Goal: Task Accomplishment & Management: Manage account settings

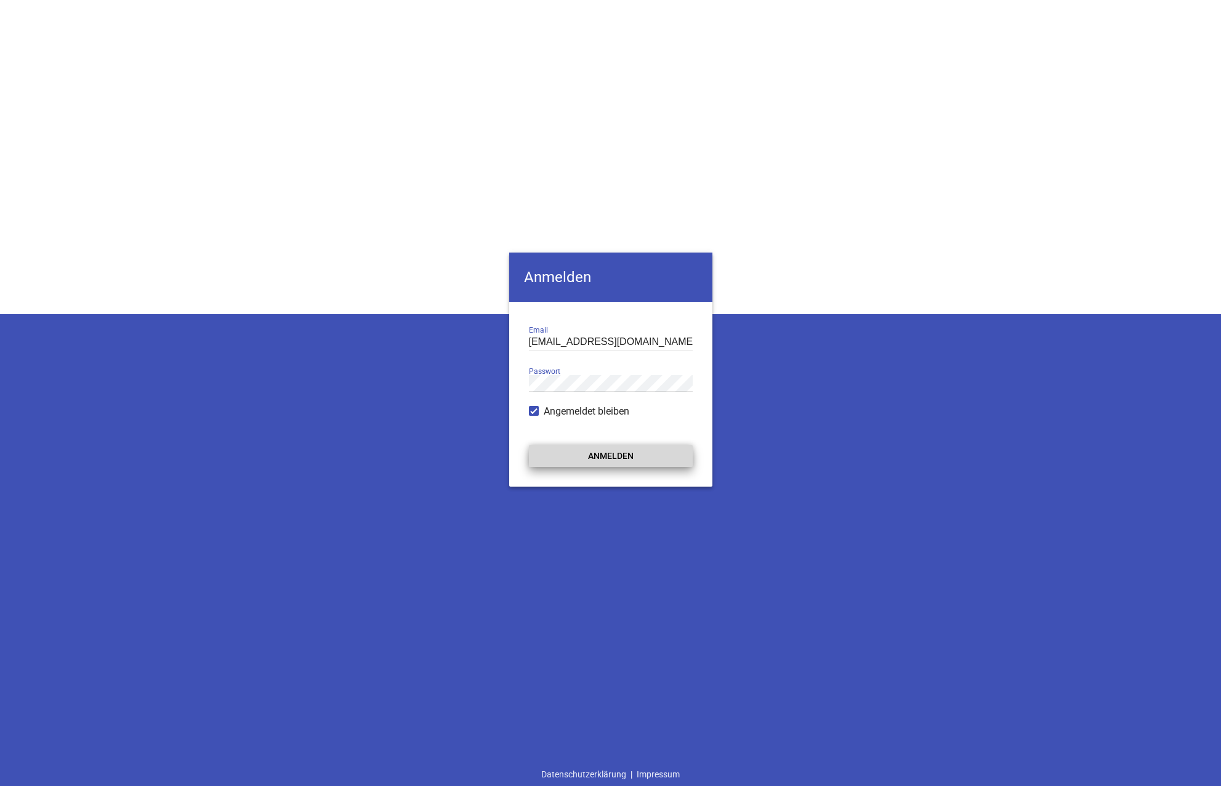
click at [609, 450] on button "Anmelden" at bounding box center [611, 456] width 164 height 22
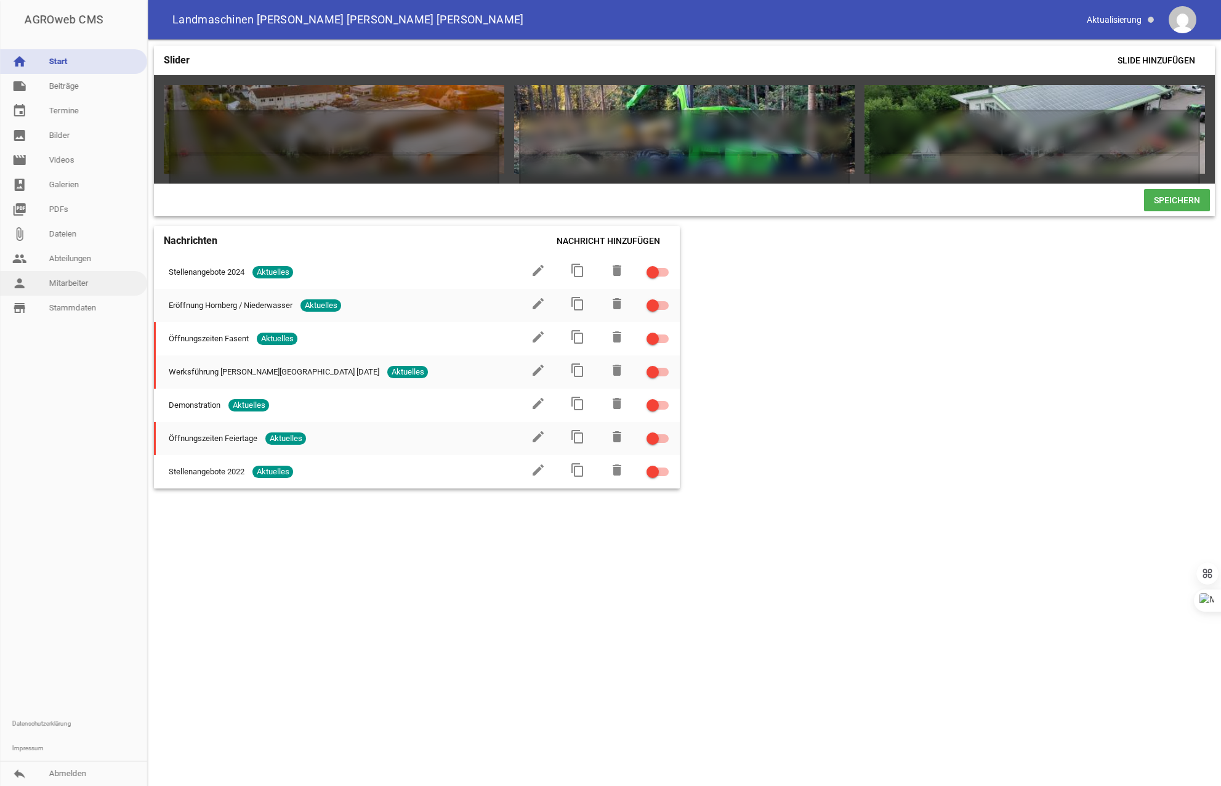
click at [75, 275] on link "person Mitarbeiter" at bounding box center [73, 283] width 147 height 25
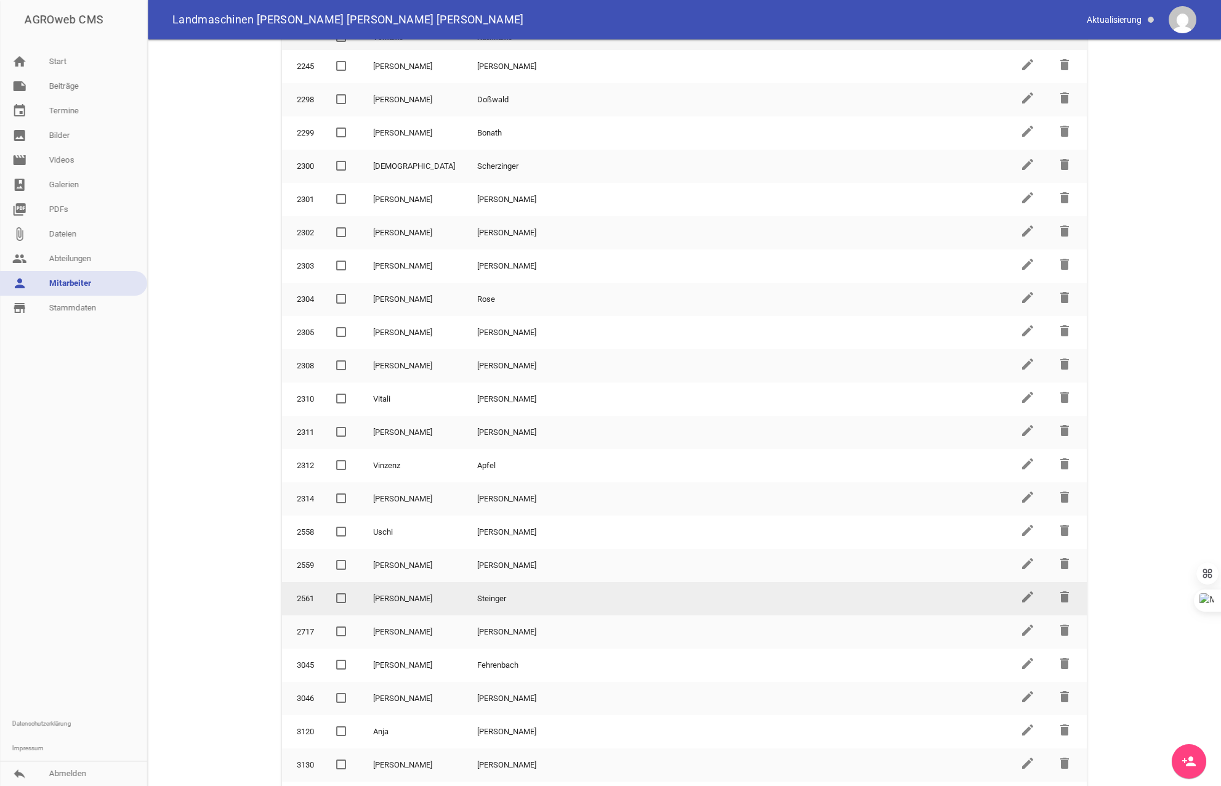
scroll to position [104, 0]
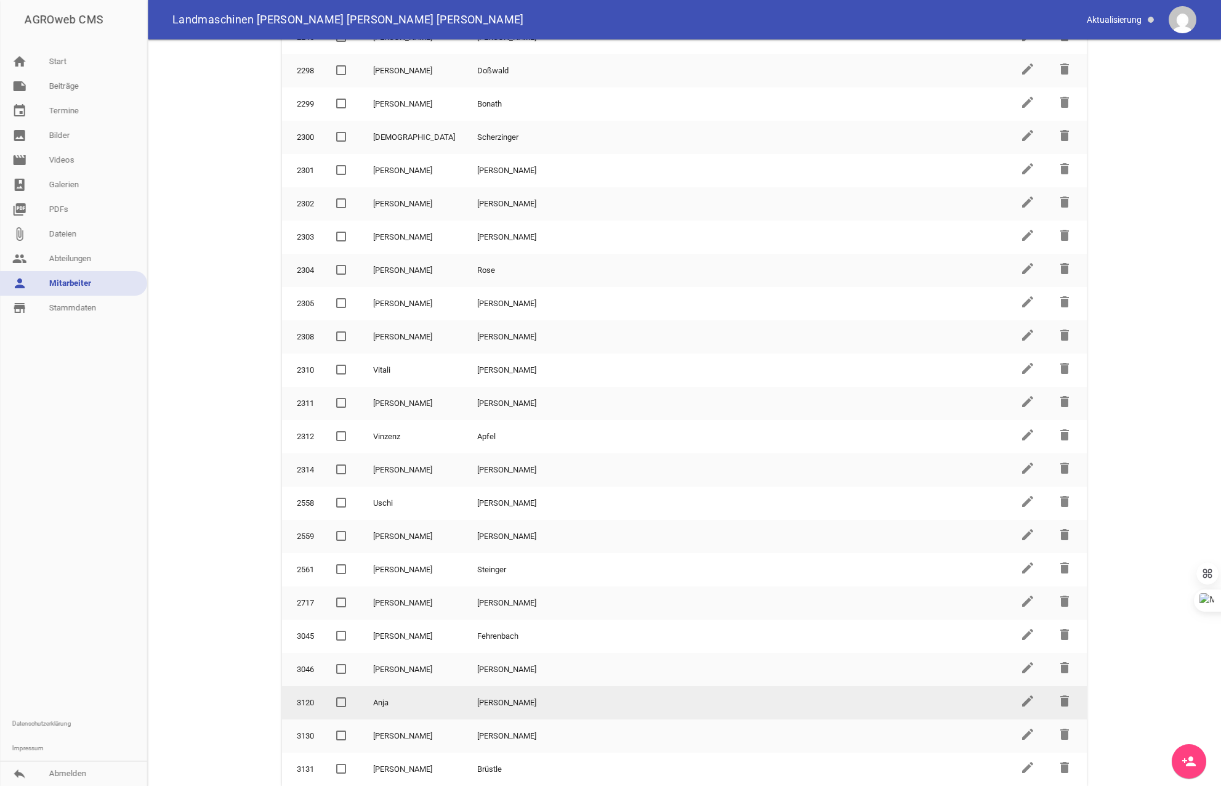
click at [466, 705] on td "[PERSON_NAME]" at bounding box center [737, 702] width 543 height 33
click at [1021, 704] on icon "edit" at bounding box center [1028, 700] width 15 height 15
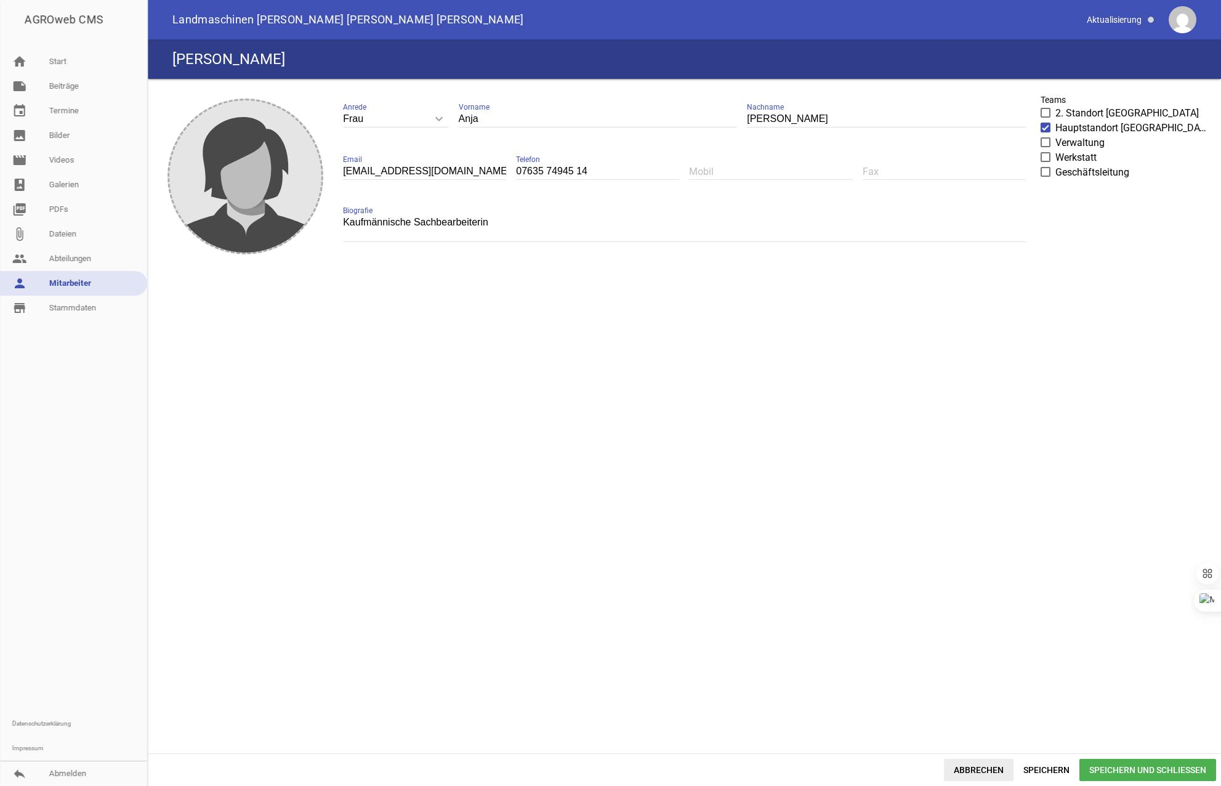
click at [987, 772] on span "Abbrechen" at bounding box center [979, 770] width 70 height 22
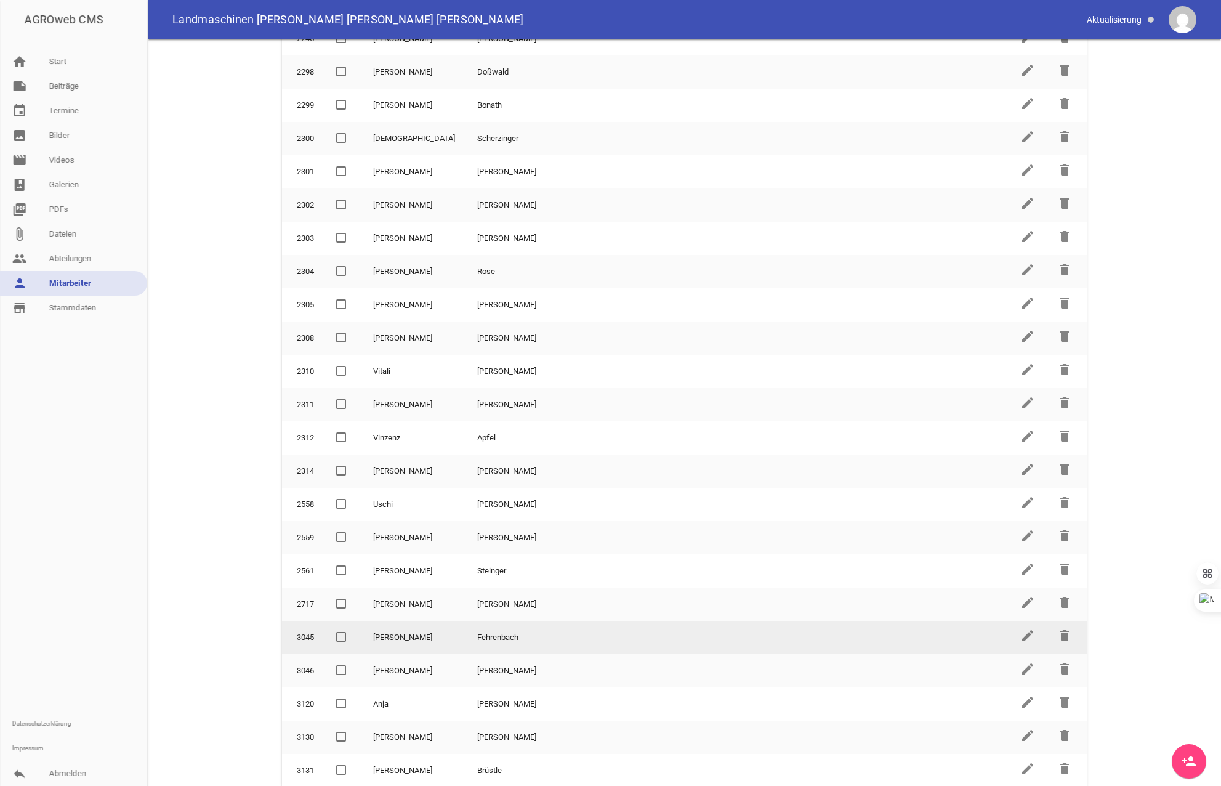
scroll to position [104, 0]
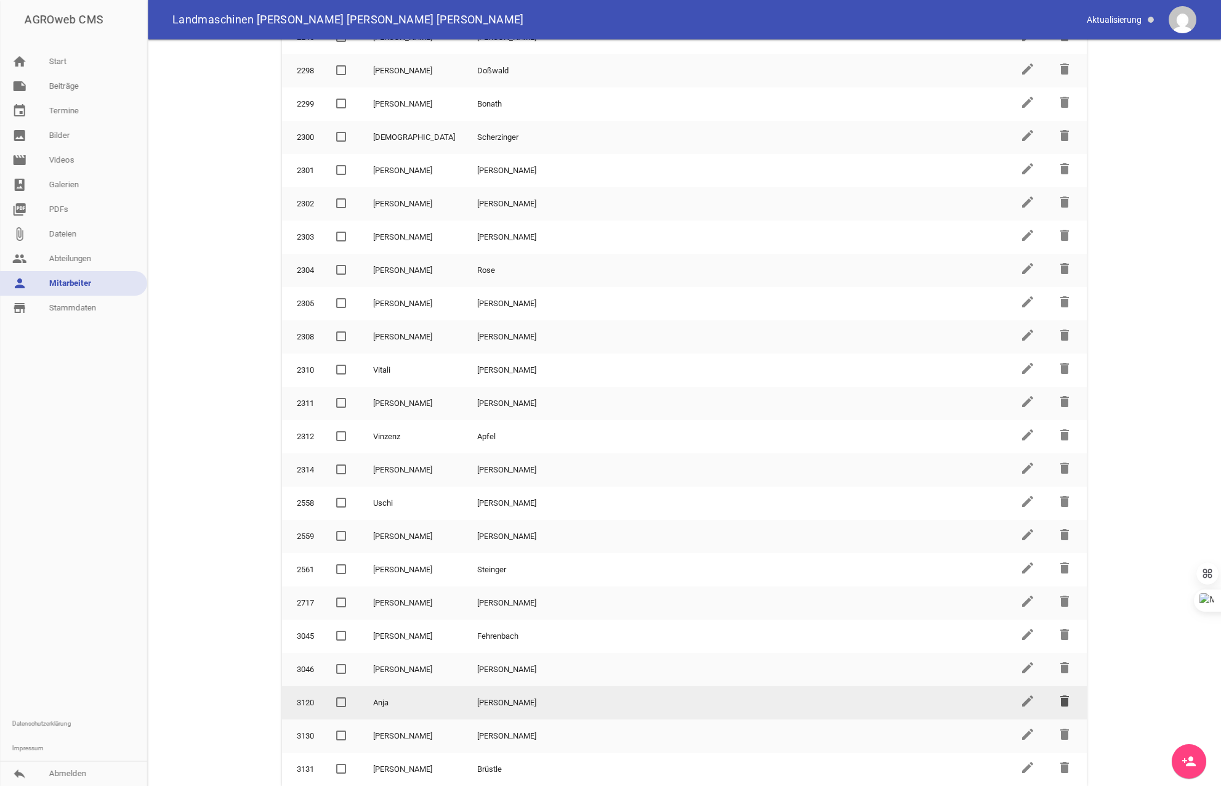
click at [1059, 700] on icon "delete" at bounding box center [1064, 700] width 15 height 15
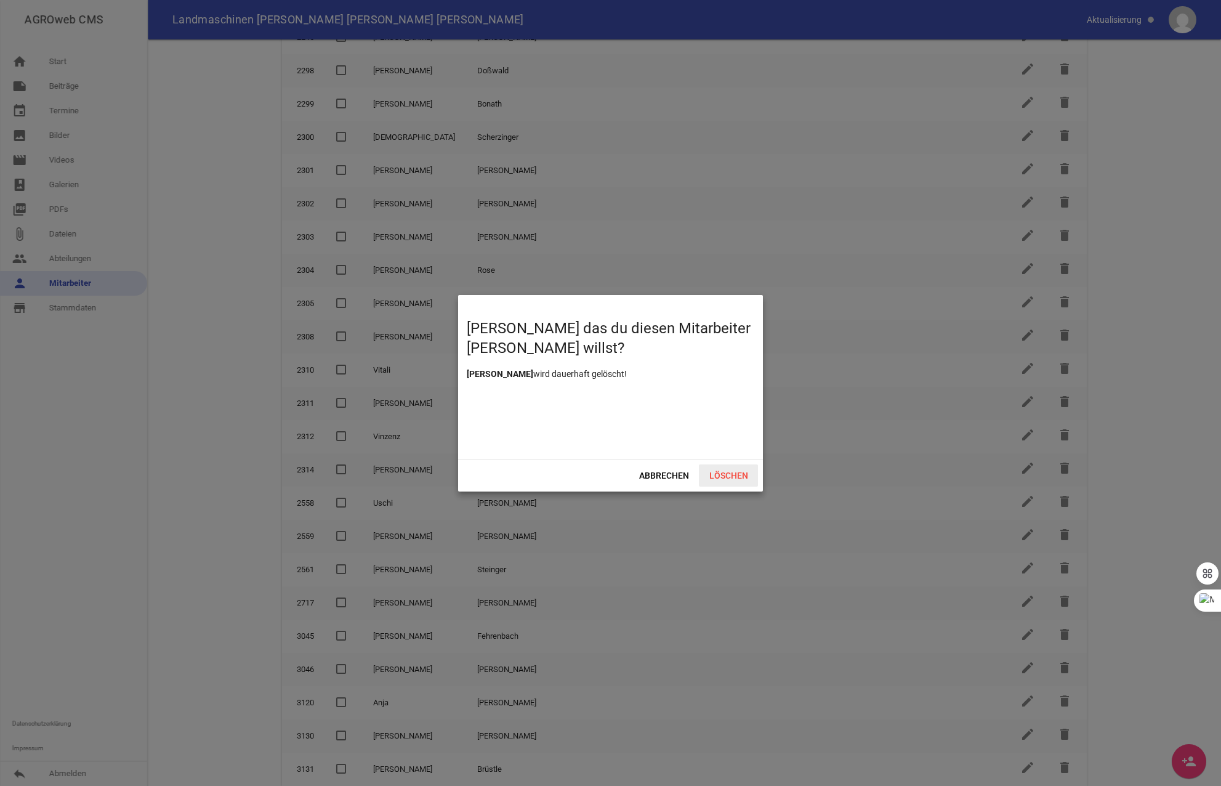
click at [730, 471] on span "Löschen" at bounding box center [728, 475] width 59 height 22
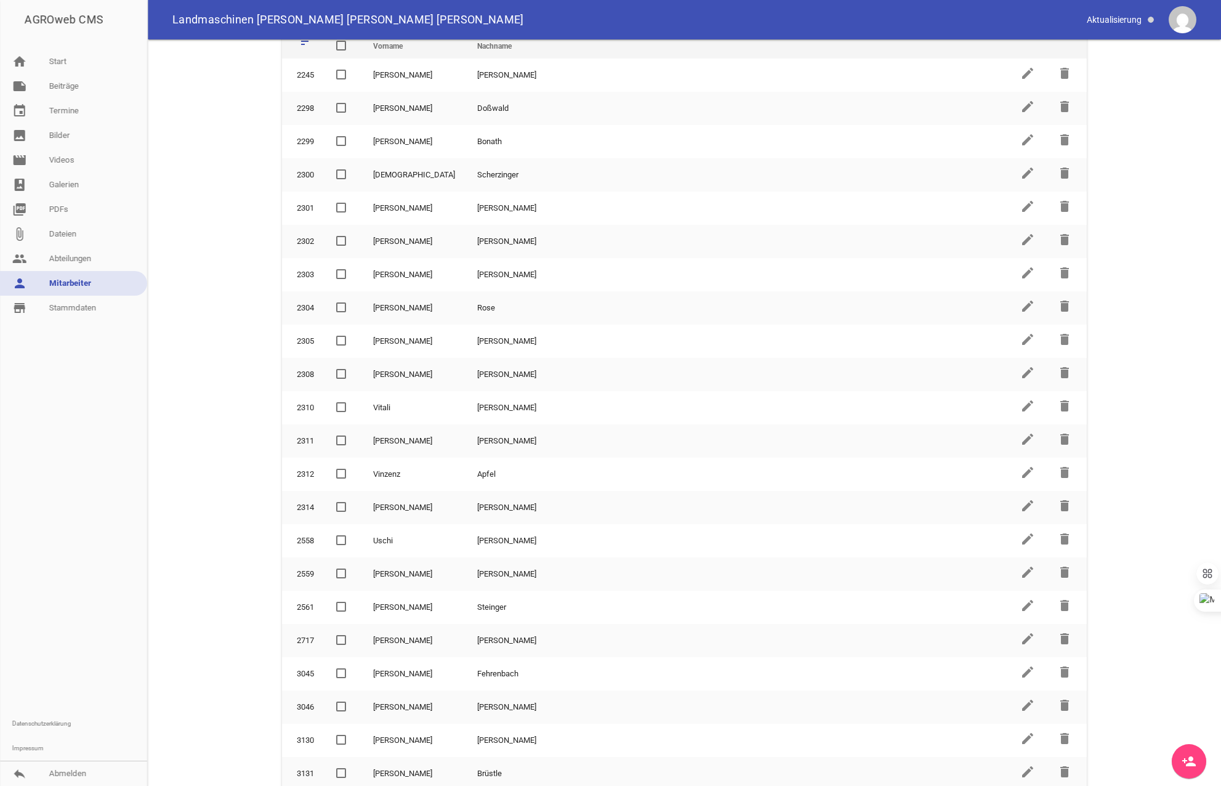
scroll to position [71, 0]
